Goal: Check status: Check status

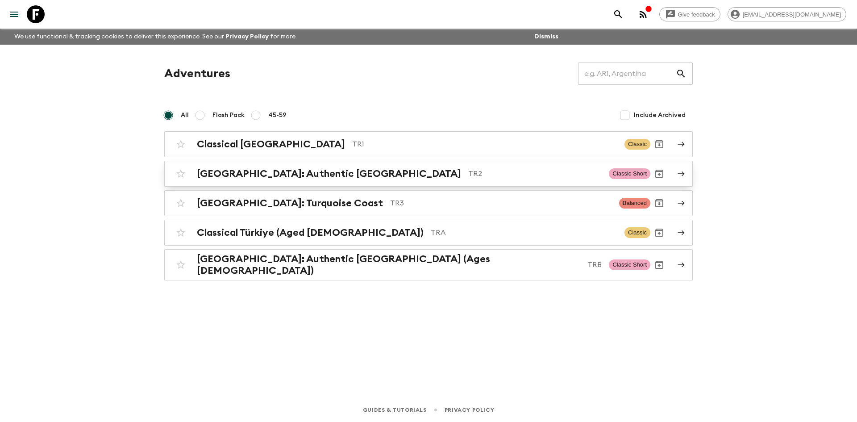
click at [305, 172] on h2 "[GEOGRAPHIC_DATA]: Authentic [GEOGRAPHIC_DATA]" at bounding box center [329, 174] width 264 height 12
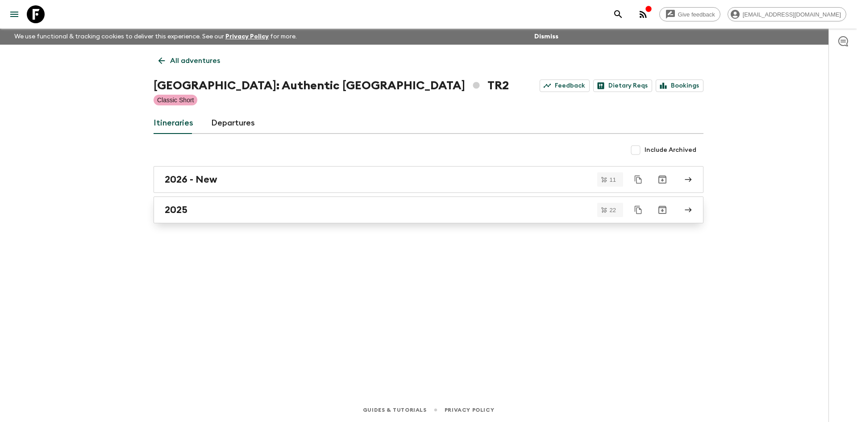
click at [239, 212] on div "2025" at bounding box center [420, 210] width 511 height 12
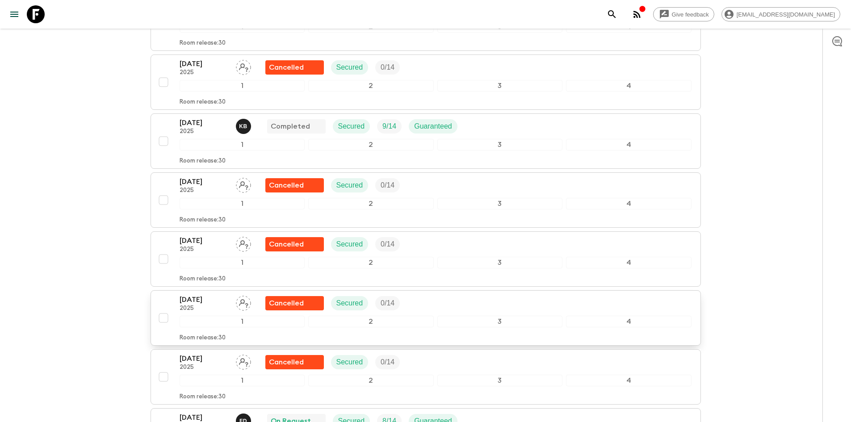
scroll to position [759, 0]
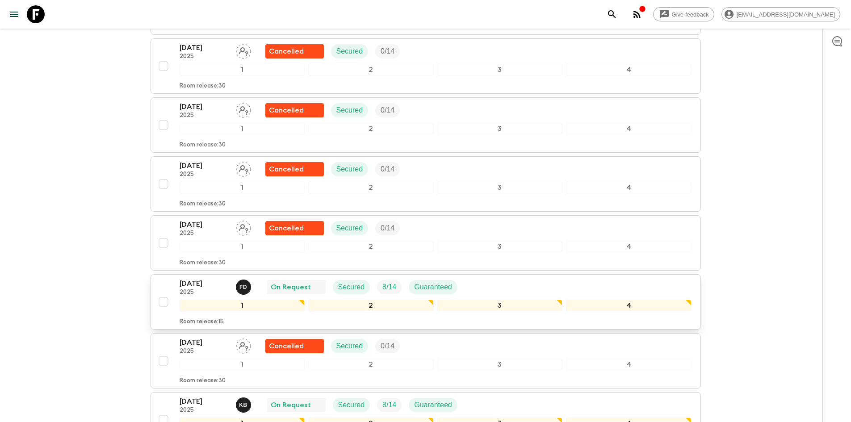
click at [219, 289] on p "2025" at bounding box center [204, 292] width 49 height 7
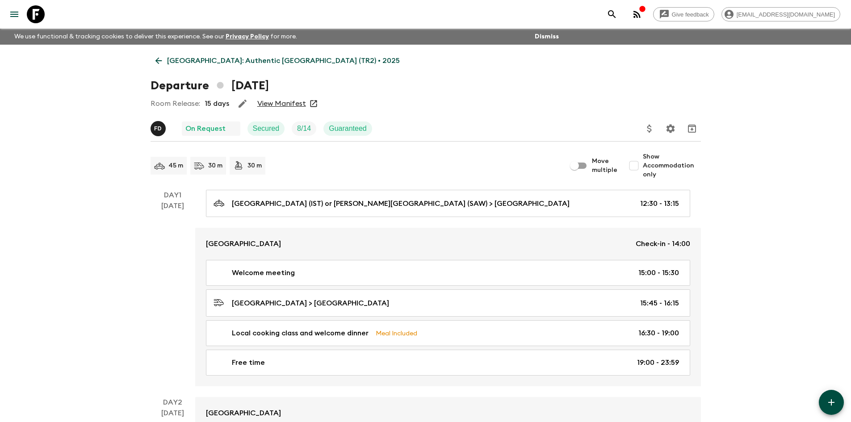
click at [276, 101] on link "View Manifest" at bounding box center [281, 103] width 49 height 9
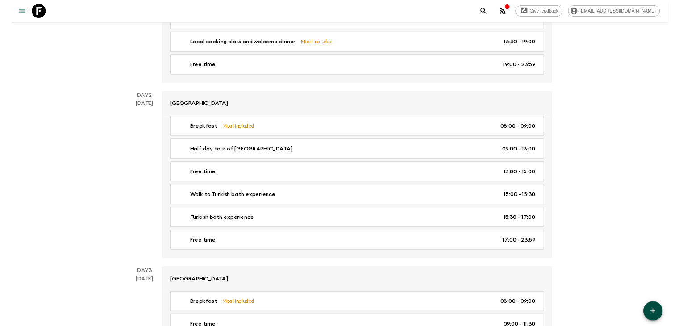
scroll to position [279, 0]
